Goal: Task Accomplishment & Management: Manage account settings

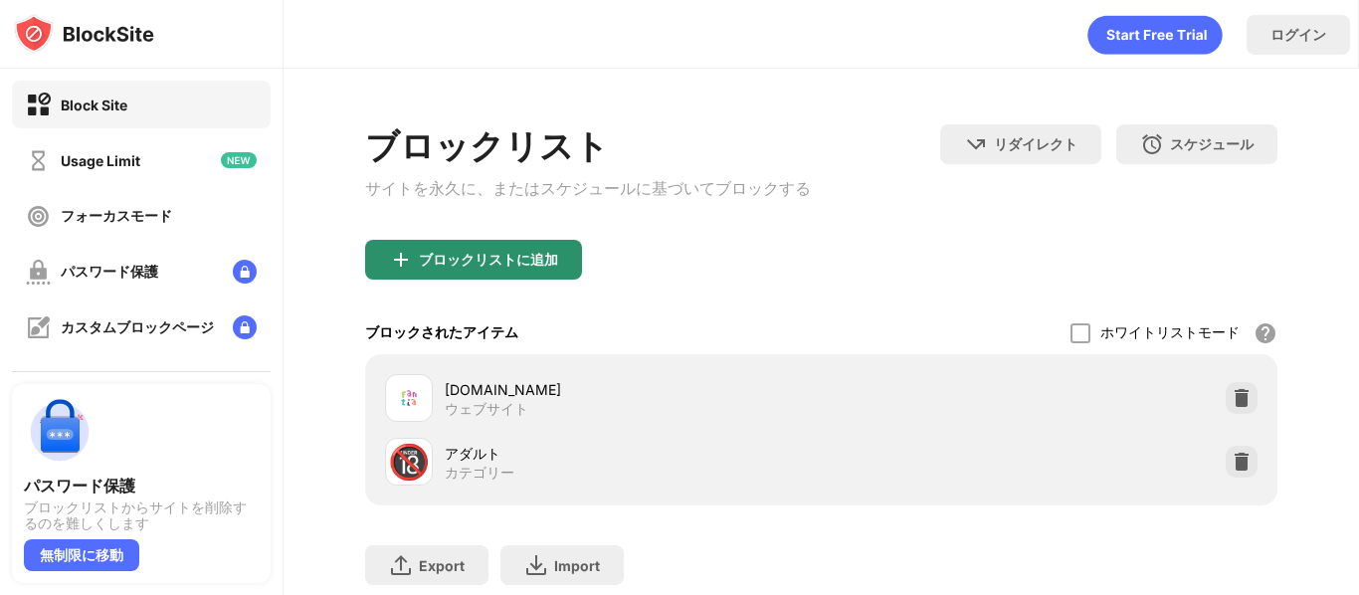
click at [486, 268] on div "ブロックリストに追加" at bounding box center [488, 260] width 139 height 16
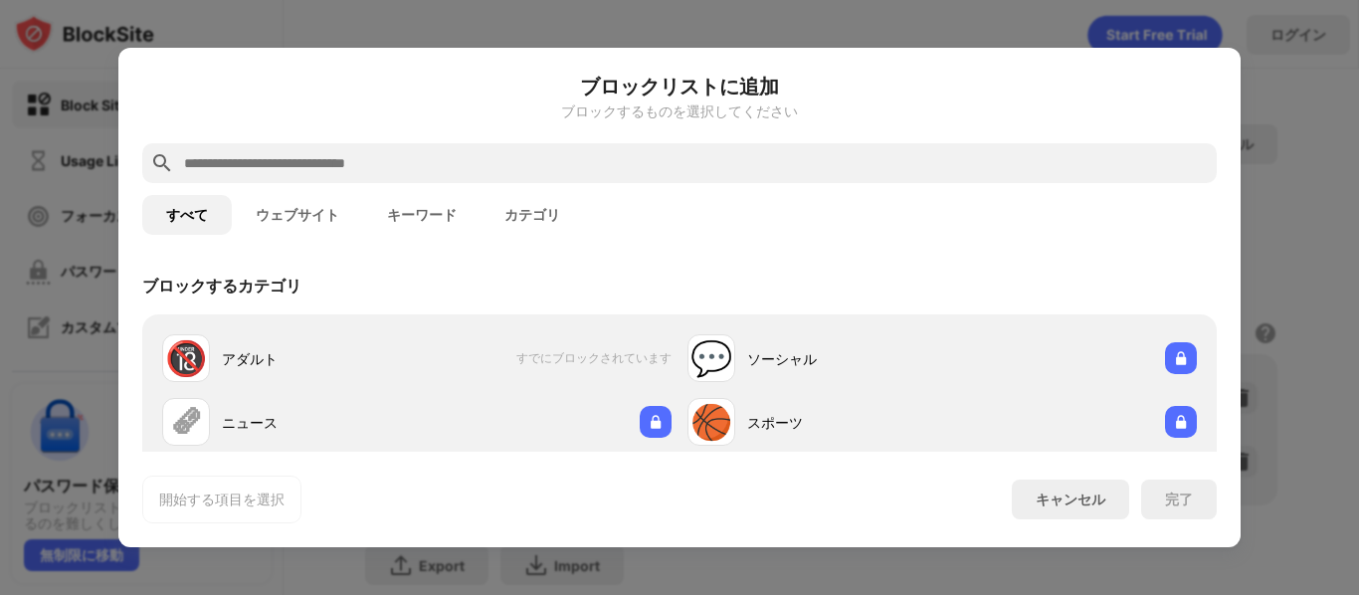
click at [461, 177] on div at bounding box center [679, 163] width 1074 height 40
click at [457, 171] on input "text" at bounding box center [695, 163] width 1026 height 24
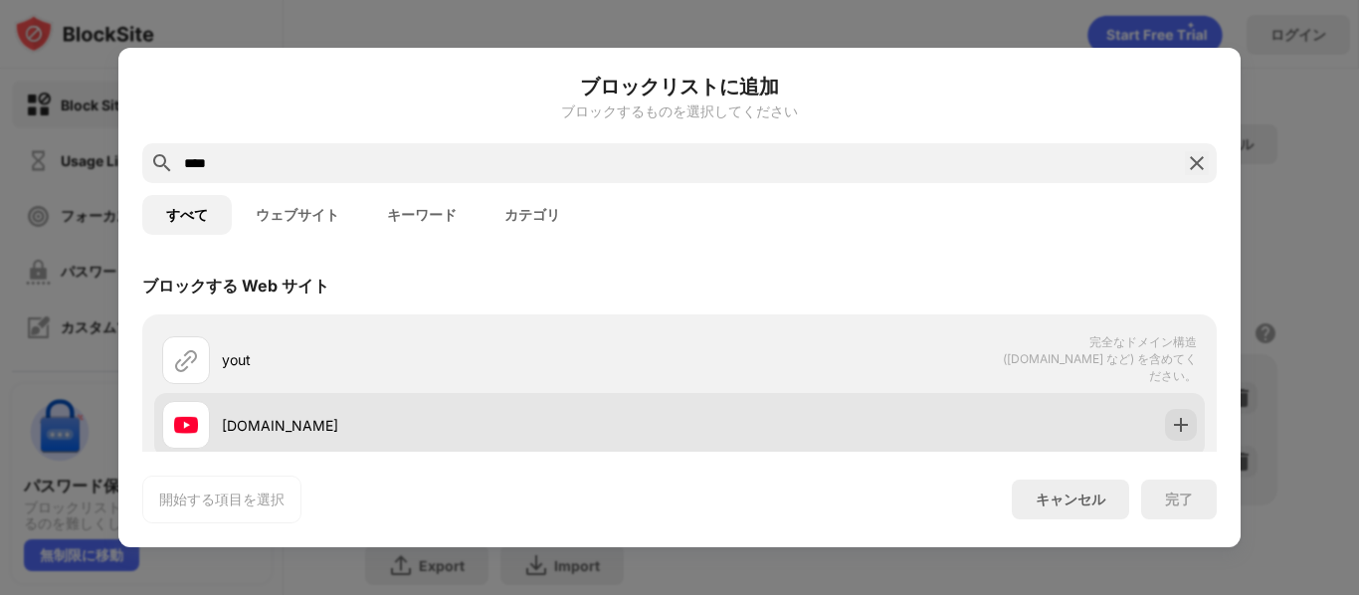
type input "****"
click at [505, 427] on div "[DOMAIN_NAME]" at bounding box center [450, 425] width 457 height 21
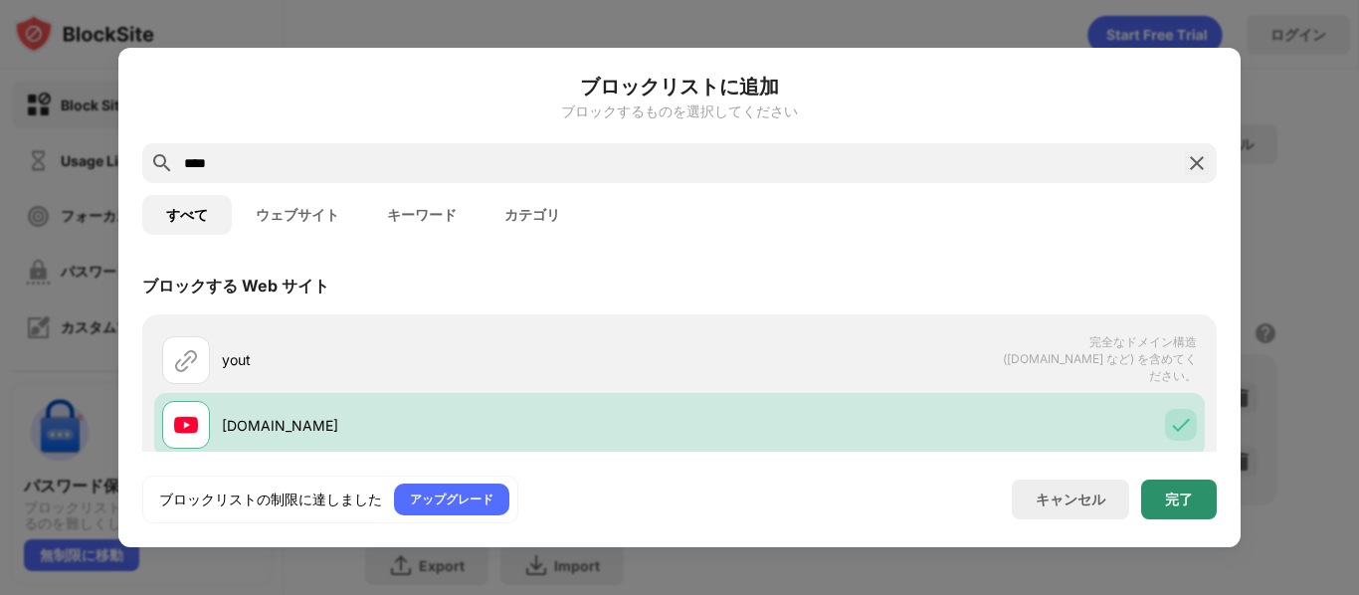
click at [1191, 500] on div "完了" at bounding box center [1179, 499] width 28 height 16
